Goal: Navigation & Orientation: Go to known website

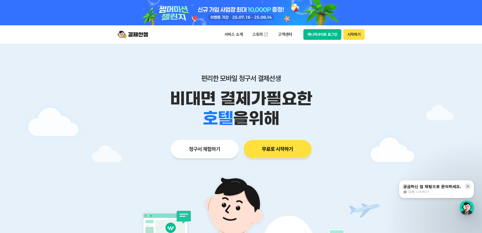
click at [350, 36] on button "시작하기" at bounding box center [354, 34] width 21 height 11
click at [324, 37] on button "매니저사이트 로그인" at bounding box center [323, 34] width 38 height 11
click at [130, 38] on img at bounding box center [133, 35] width 30 height 10
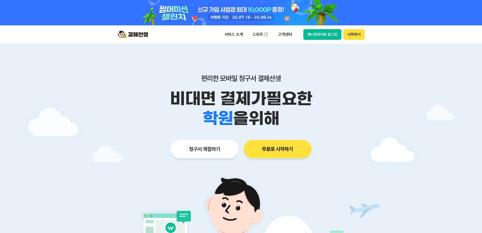
click at [332, 37] on button "매니저사이트 로그인" at bounding box center [323, 34] width 38 height 11
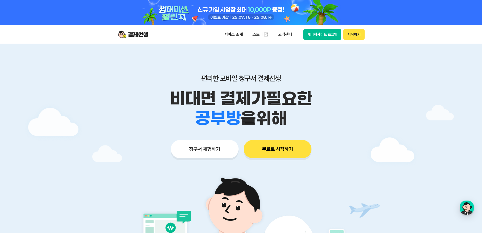
click at [329, 37] on button "매니저사이트 로그인" at bounding box center [323, 34] width 38 height 11
